Goal: Use online tool/utility: Utilize a website feature to perform a specific function

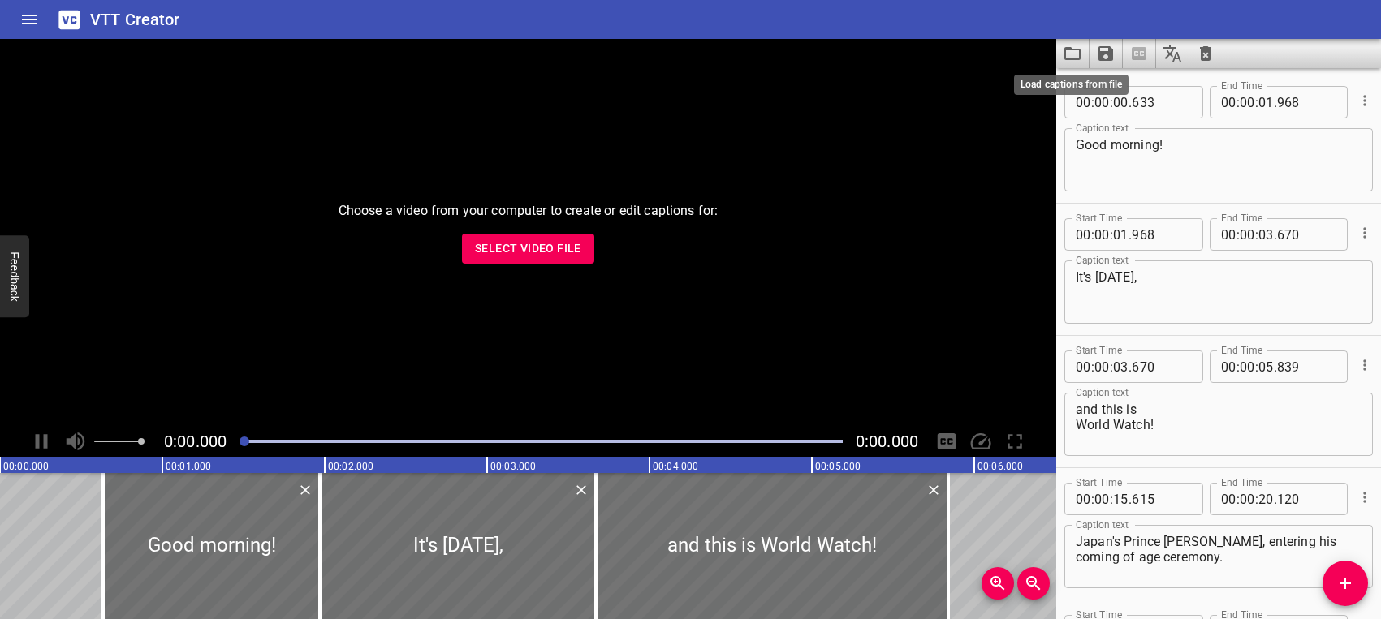
scroll to position [22293, 0]
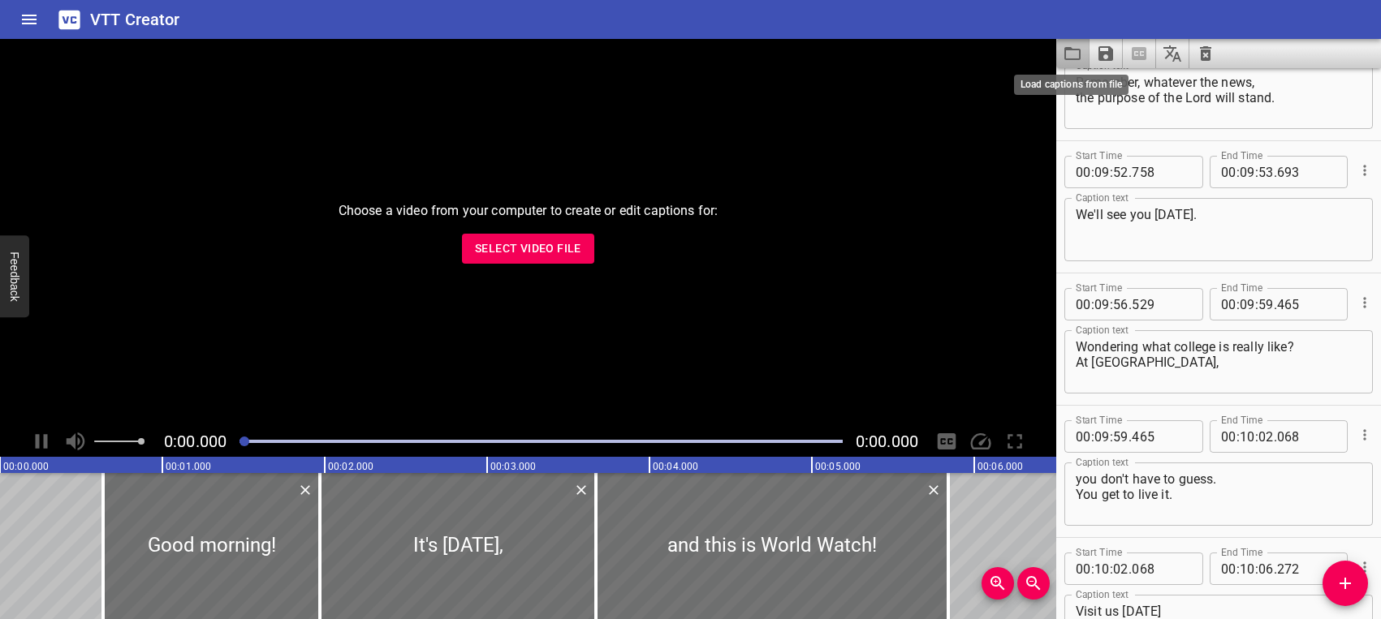
click at [1073, 48] on icon "Load captions from file" at bounding box center [1072, 53] width 19 height 19
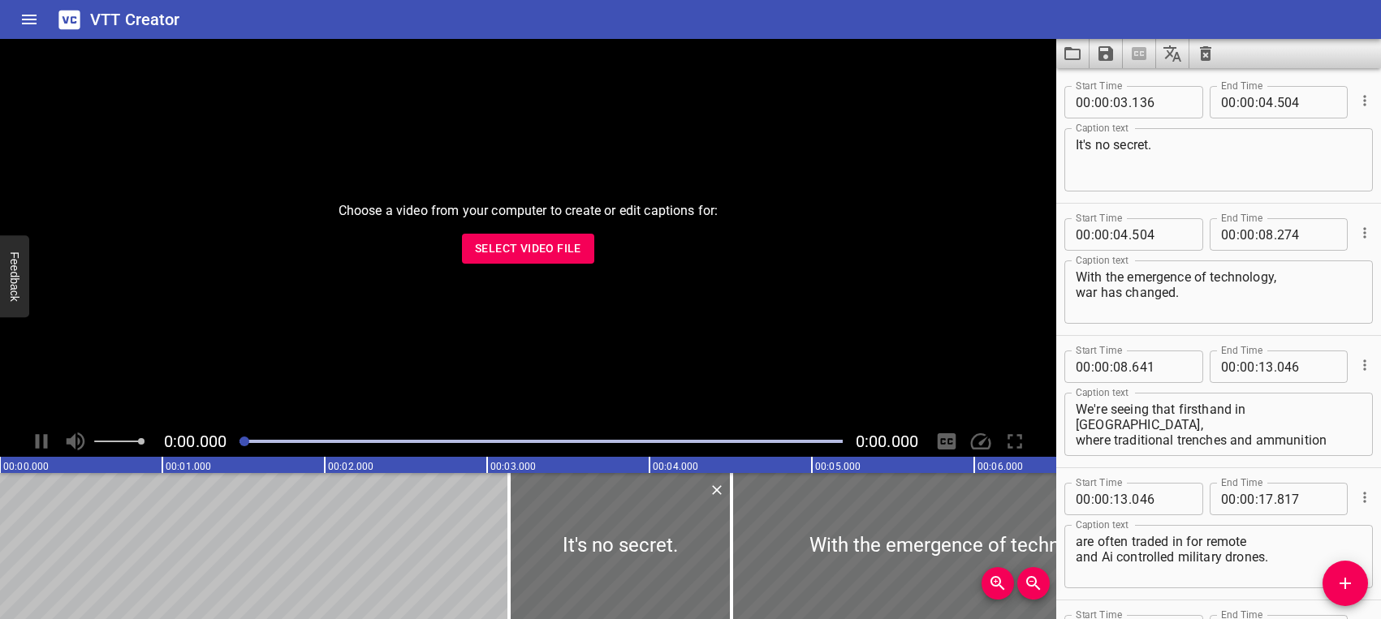
scroll to position [4826, 0]
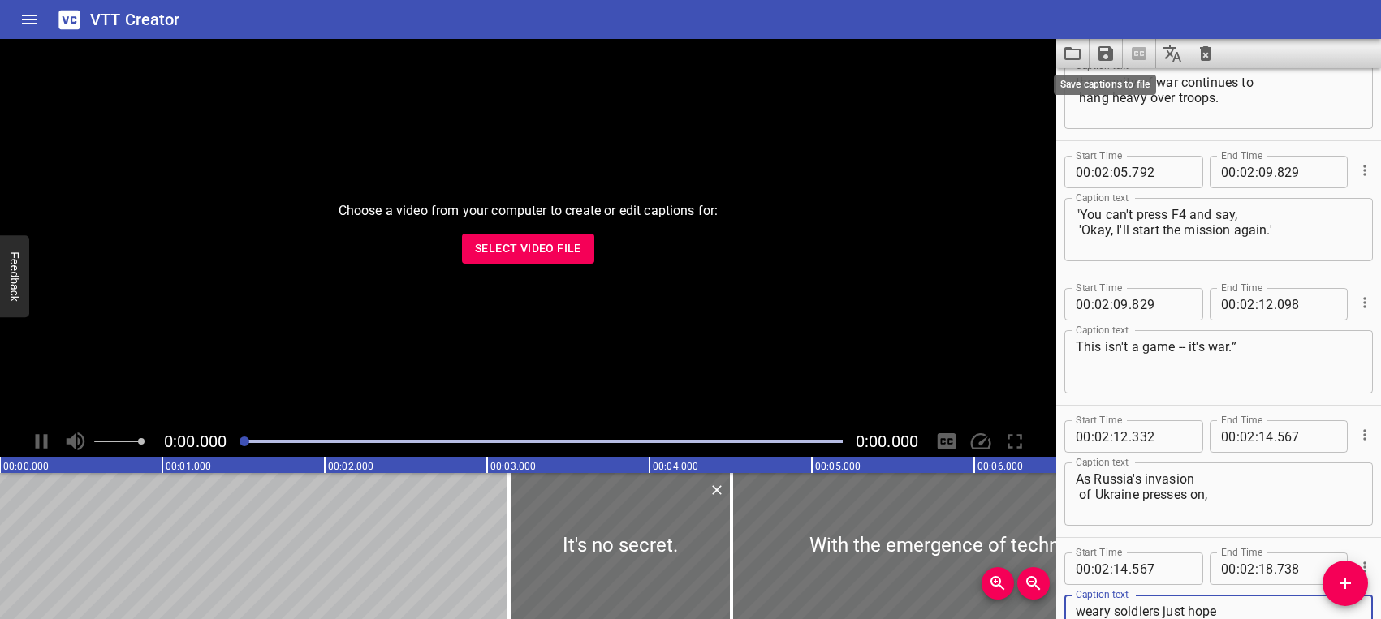
type textarea "weary soldiers just hope for an end to all the fighting."
click at [1108, 54] on icon "Save captions to file" at bounding box center [1105, 53] width 15 height 15
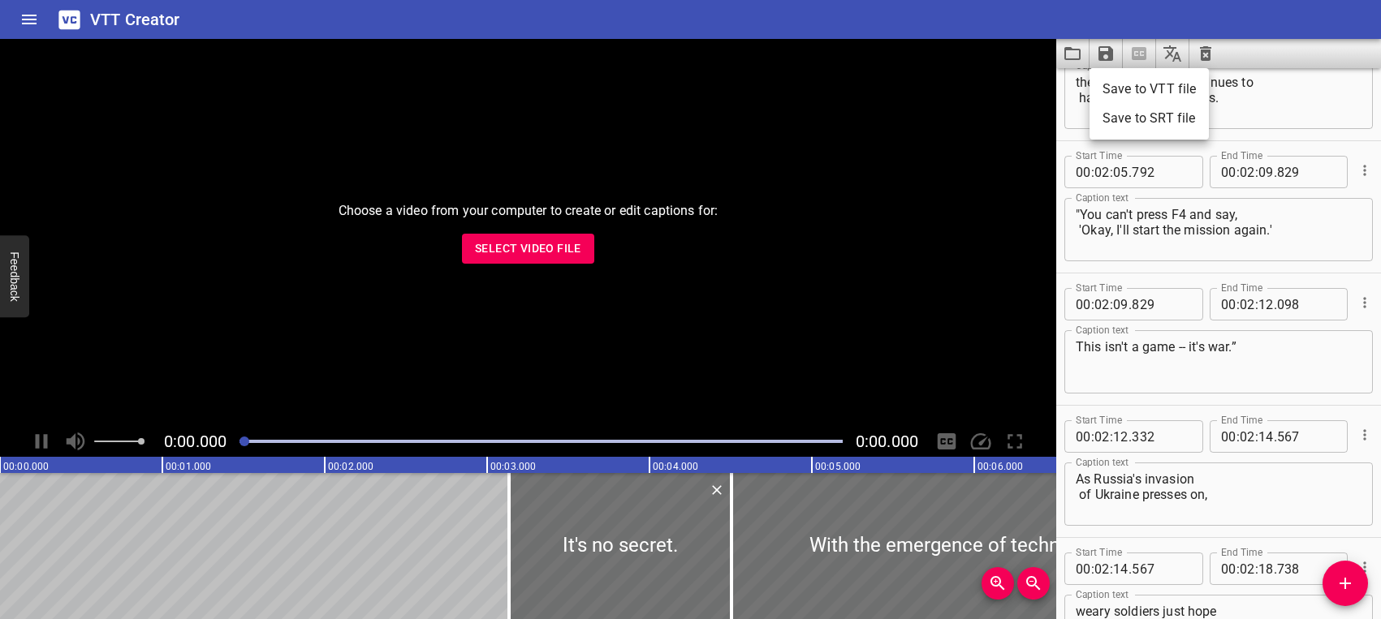
click at [1127, 89] on li "Save to VTT file" at bounding box center [1148, 89] width 119 height 29
click at [1072, 56] on icon "Load captions from file" at bounding box center [1072, 53] width 19 height 19
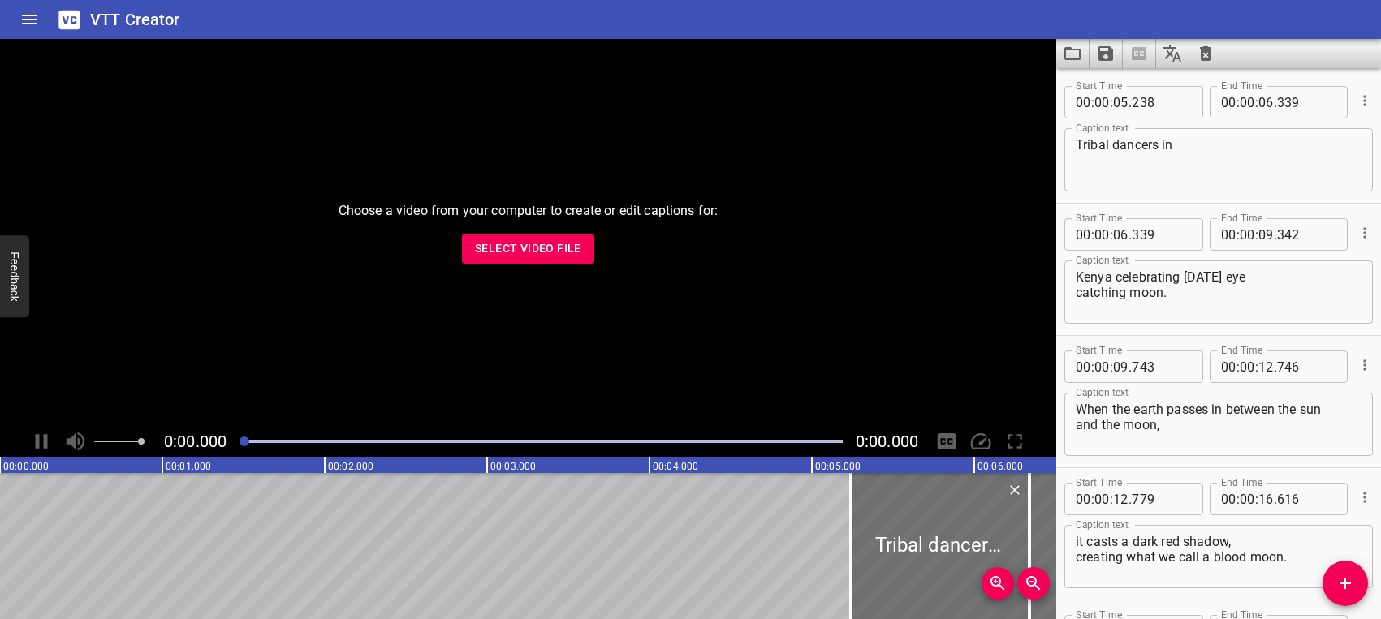
scroll to position [4429, 0]
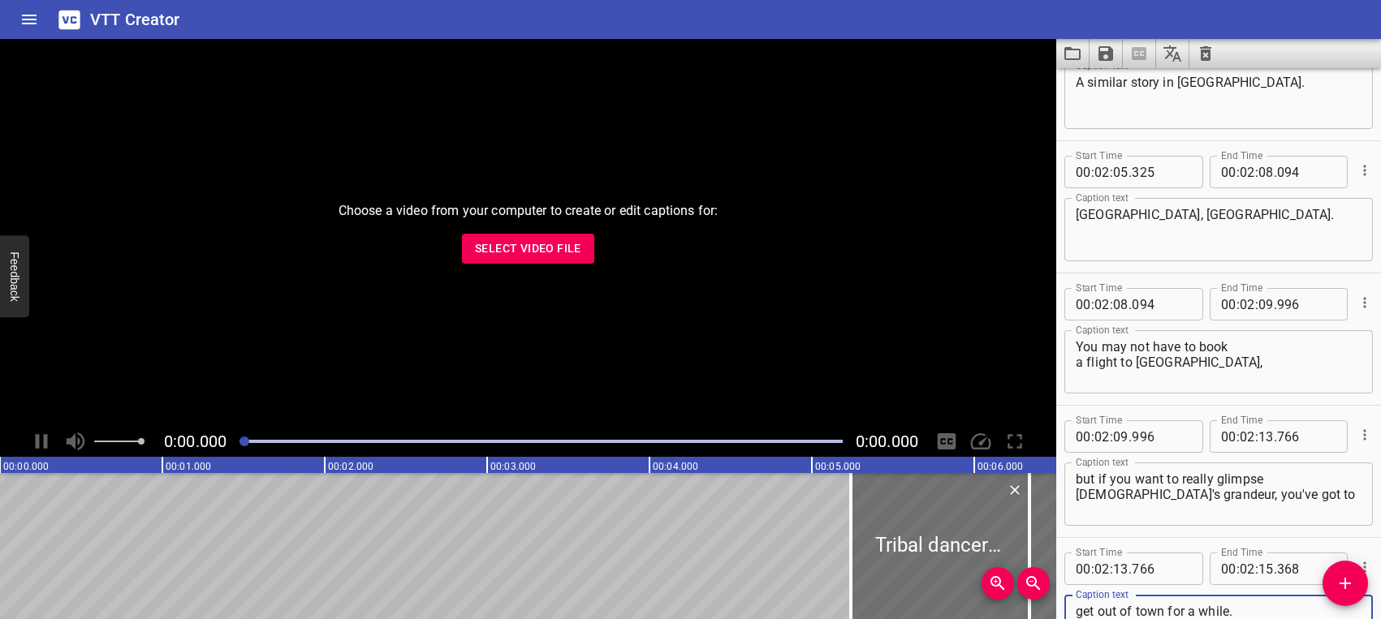
type textarea "get out of town for a while."
click at [1107, 63] on icon "Save captions to file" at bounding box center [1105, 53] width 19 height 19
click at [1106, 54] on div at bounding box center [690, 309] width 1381 height 619
click at [1111, 58] on icon "Save captions to file" at bounding box center [1105, 53] width 15 height 15
click at [1124, 85] on li "Save to VTT file" at bounding box center [1148, 89] width 119 height 29
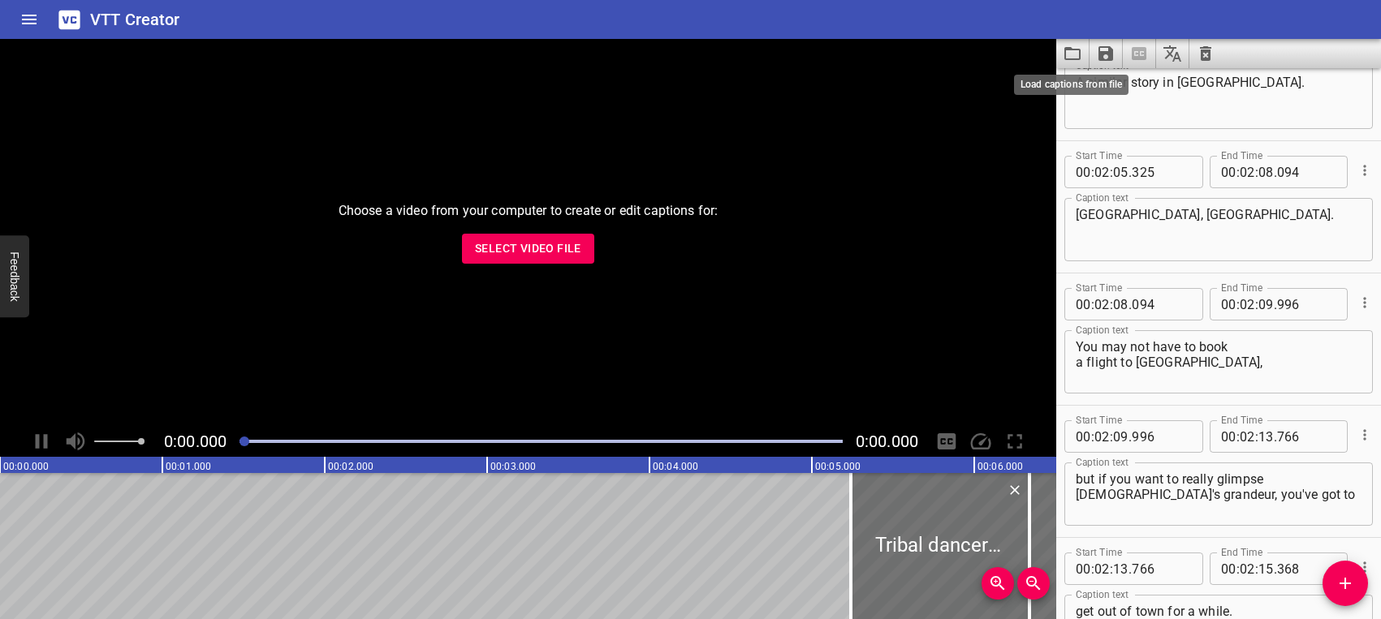
click at [1076, 50] on icon "Load captions from file" at bounding box center [1072, 53] width 16 height 13
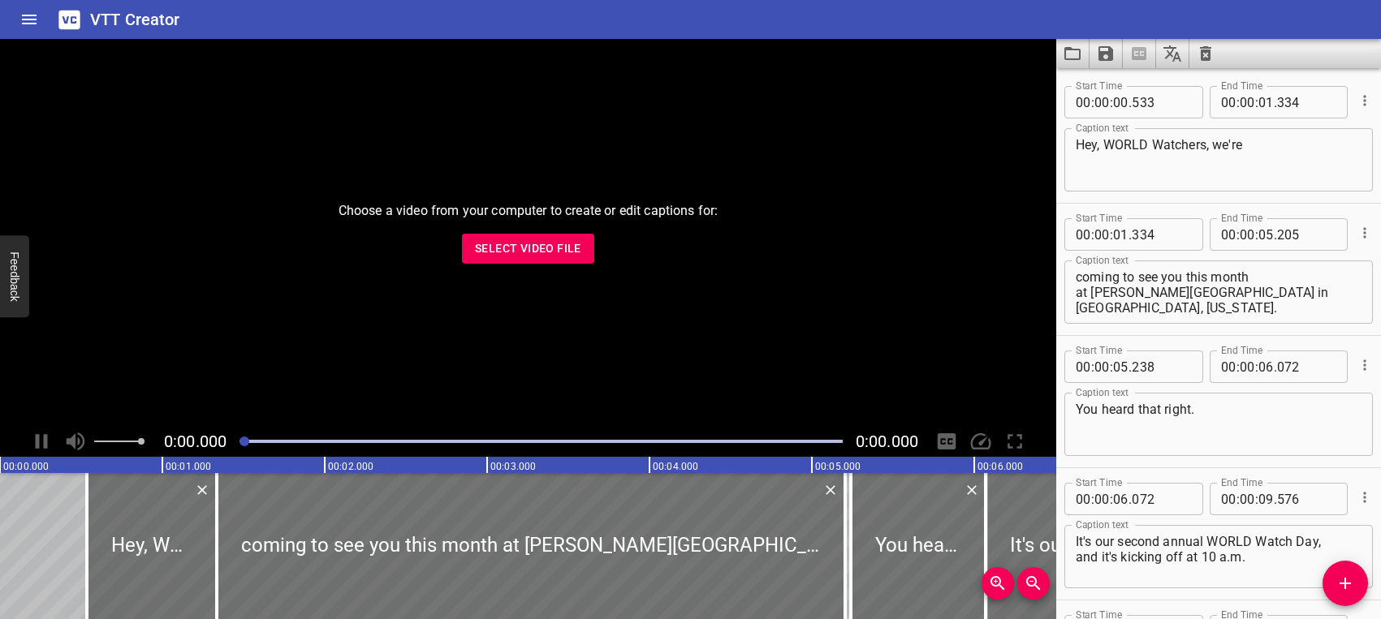
scroll to position [23616, 0]
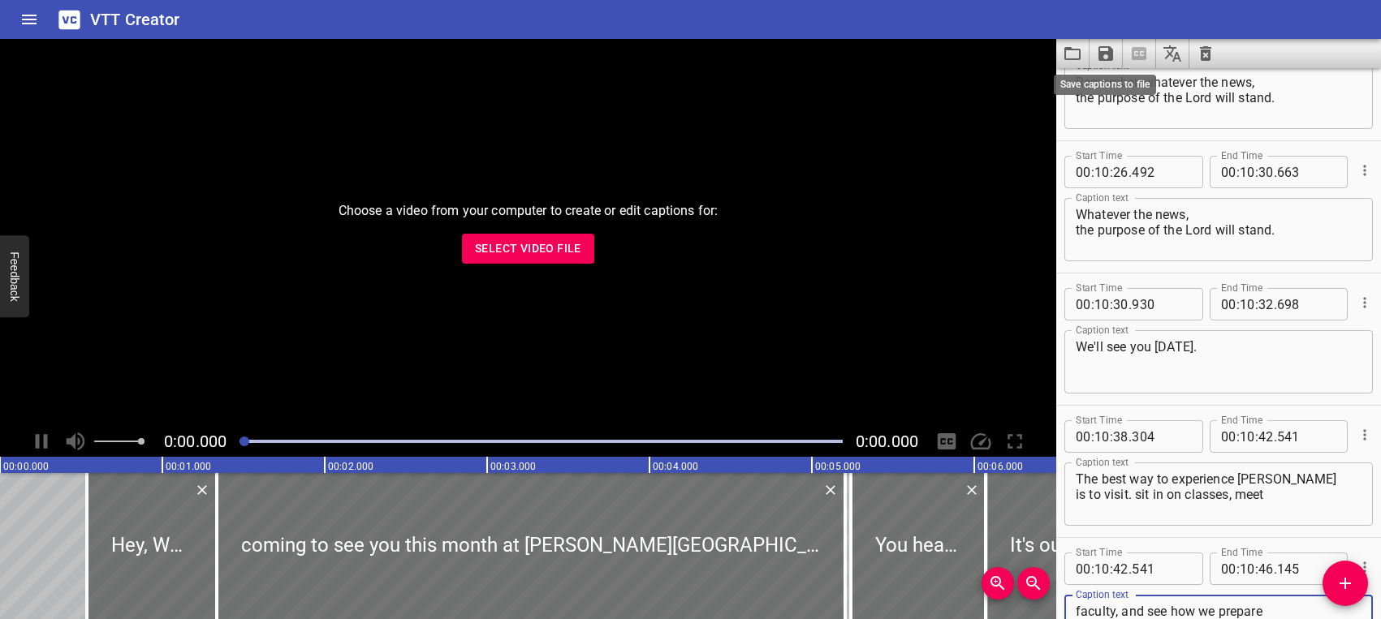
type textarea "faculty, and see how we prepare you for maximum faithfulness."
click at [1105, 52] on icon "Save captions to file" at bounding box center [1105, 53] width 15 height 15
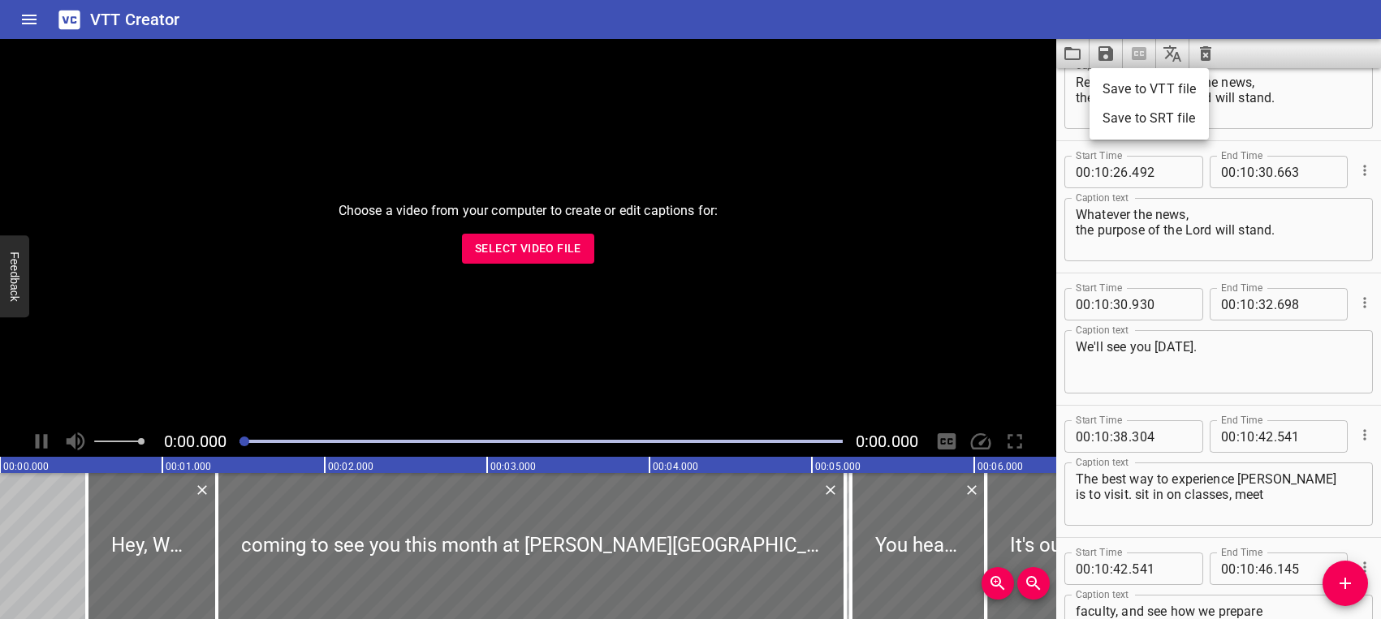
click at [1124, 89] on li "Save to VTT file" at bounding box center [1148, 89] width 119 height 29
click at [1076, 52] on icon "Load captions from file" at bounding box center [1072, 53] width 19 height 19
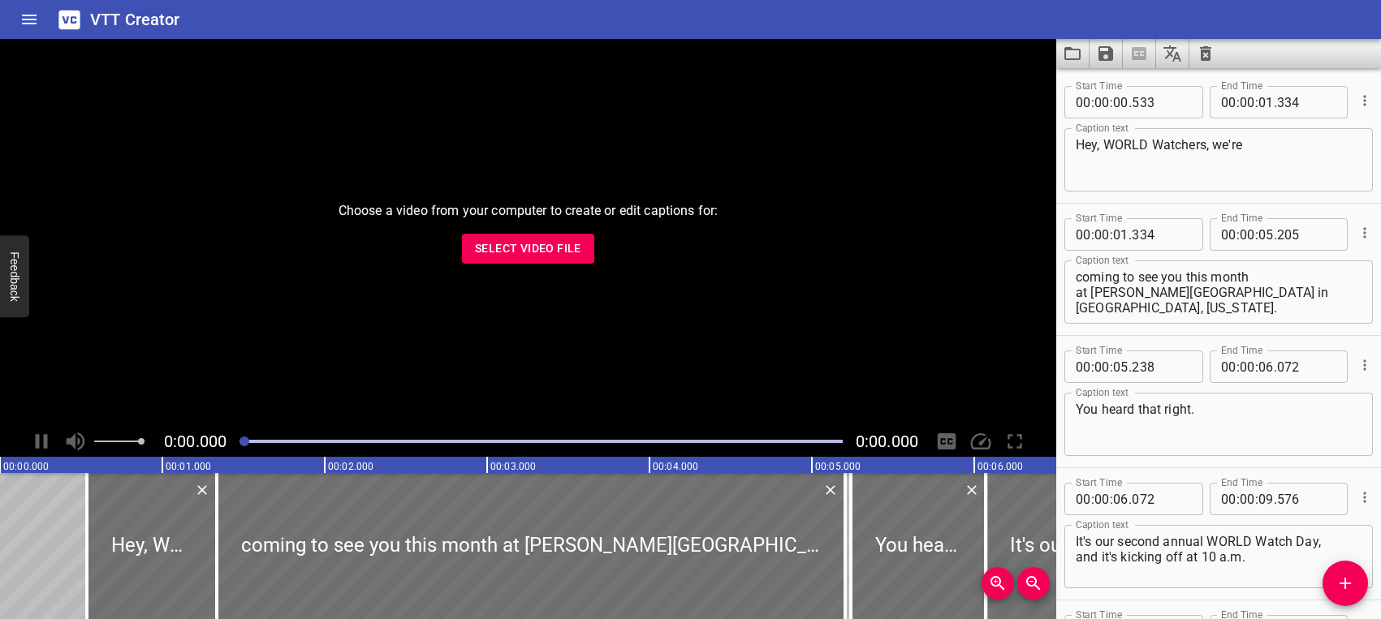
scroll to position [23484, 0]
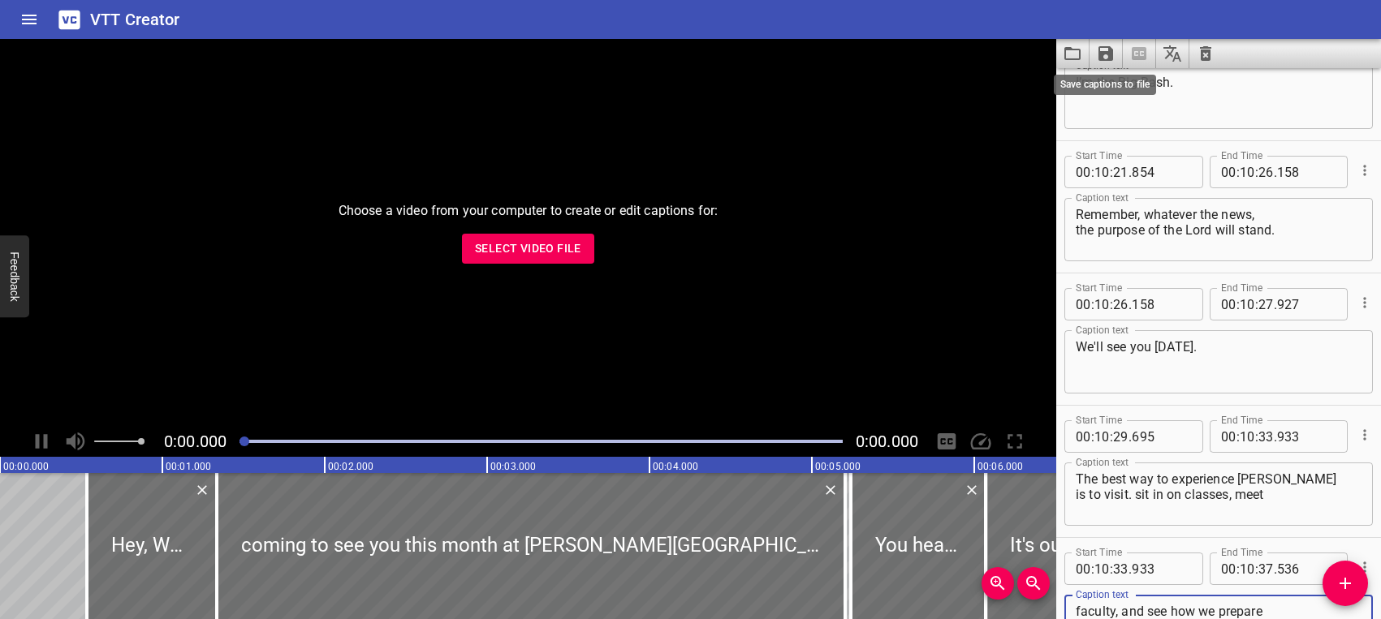
type textarea "faculty, and see how we prepare you for maximum faithfulness."
click at [1104, 53] on icon "Save captions to file" at bounding box center [1105, 53] width 15 height 15
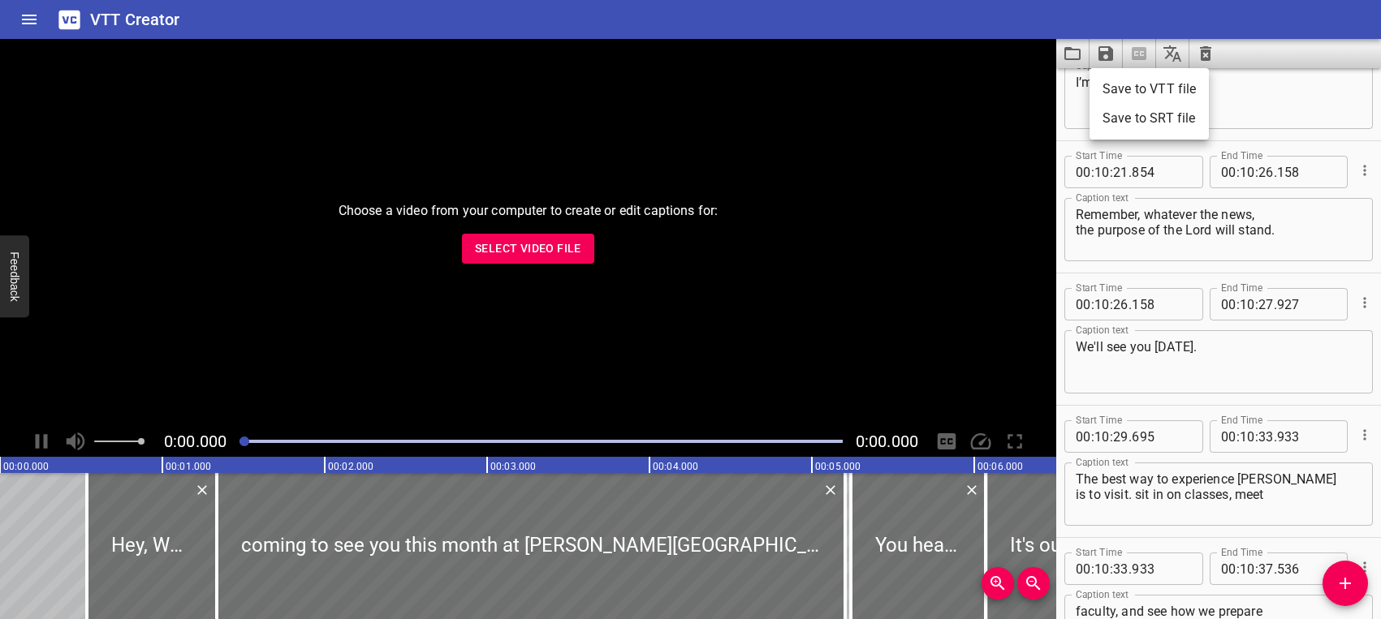
click at [1119, 85] on li "Save to VTT file" at bounding box center [1148, 89] width 119 height 29
